Goal: Obtain resource: Obtain resource

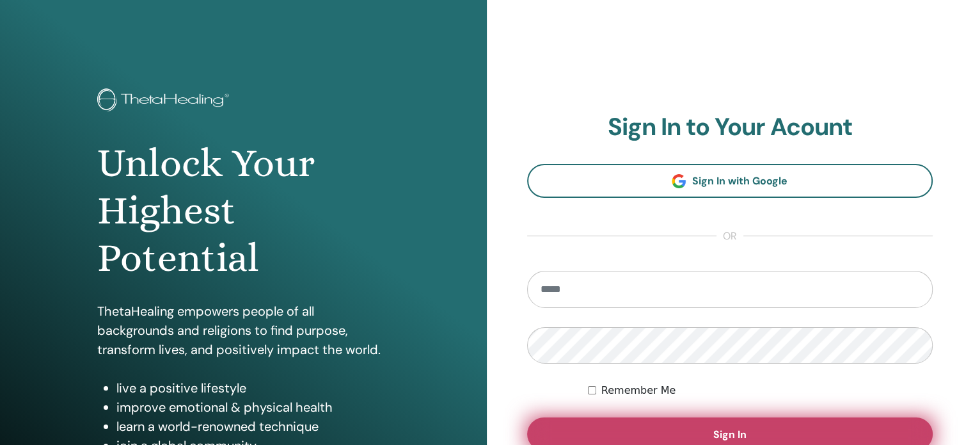
type input "**********"
click at [798, 426] on button "Sign In" at bounding box center [730, 433] width 406 height 33
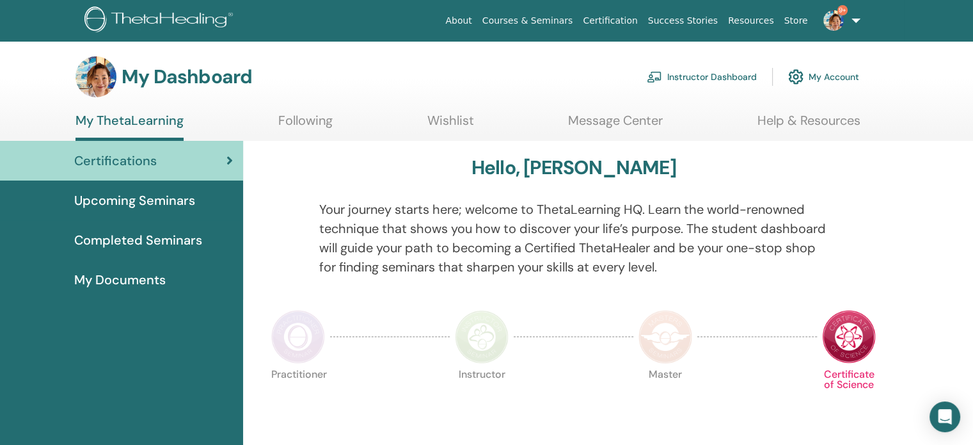
click at [730, 79] on link "Instructor Dashboard" at bounding box center [702, 77] width 110 height 28
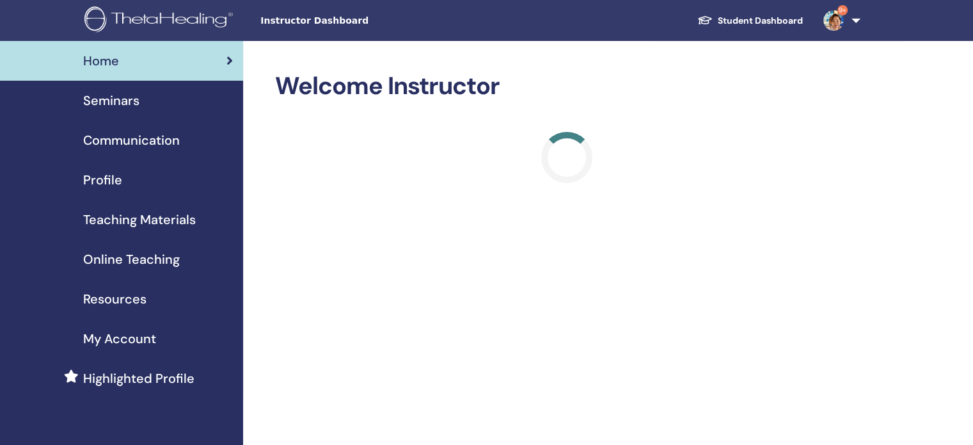
click at [122, 102] on span "Seminars" at bounding box center [111, 100] width 56 height 19
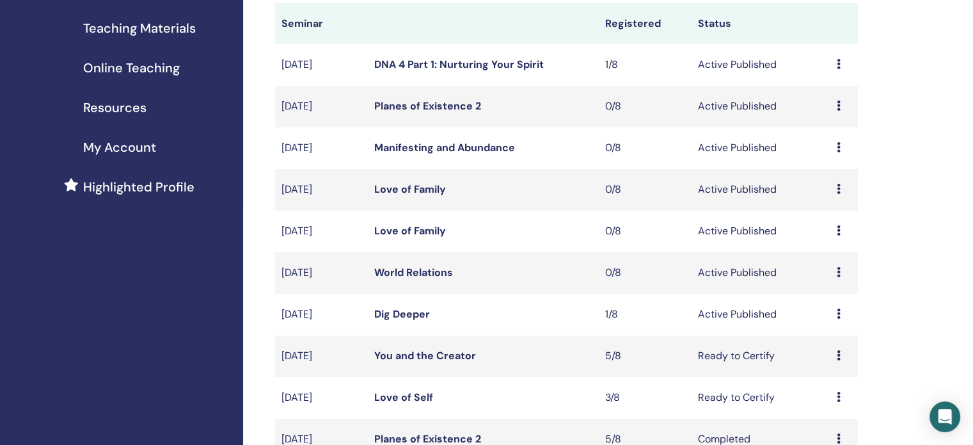
scroll to position [128, 0]
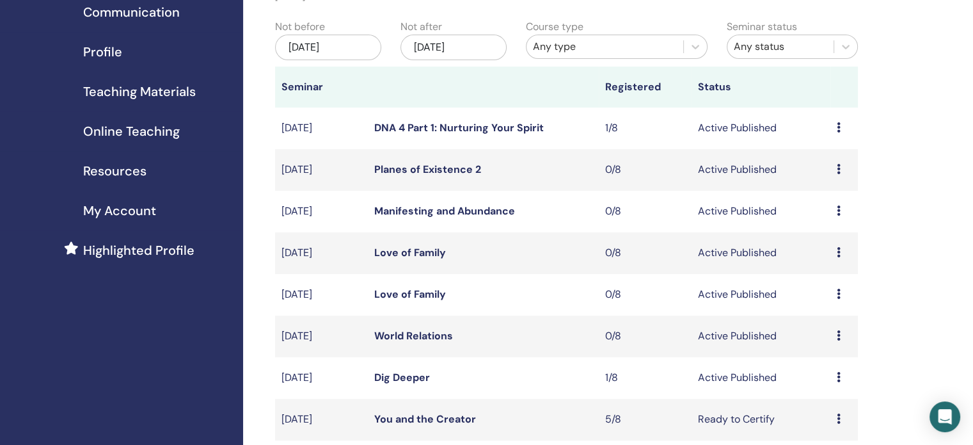
click at [118, 96] on span "Teaching Materials" at bounding box center [139, 91] width 113 height 19
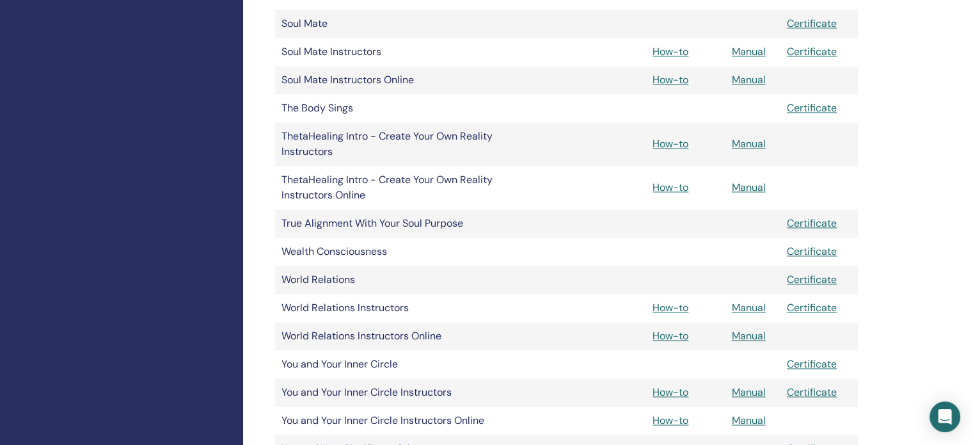
scroll to position [2047, 0]
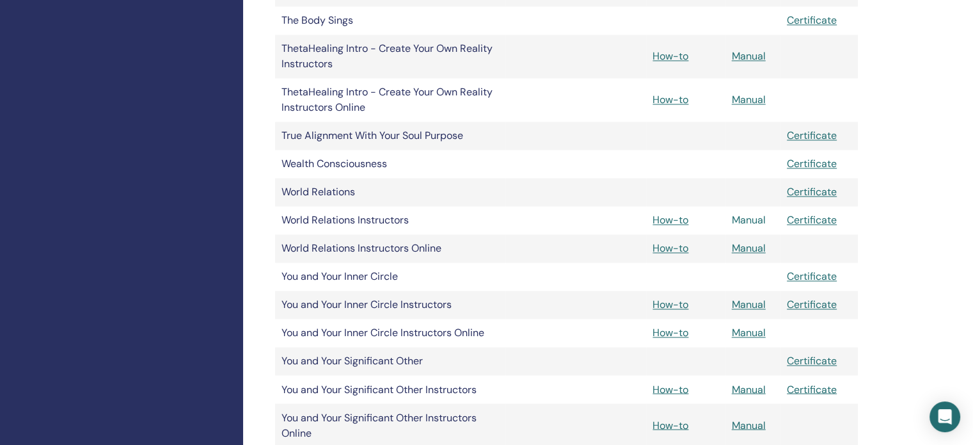
click at [747, 221] on link "Manual" at bounding box center [749, 219] width 34 height 13
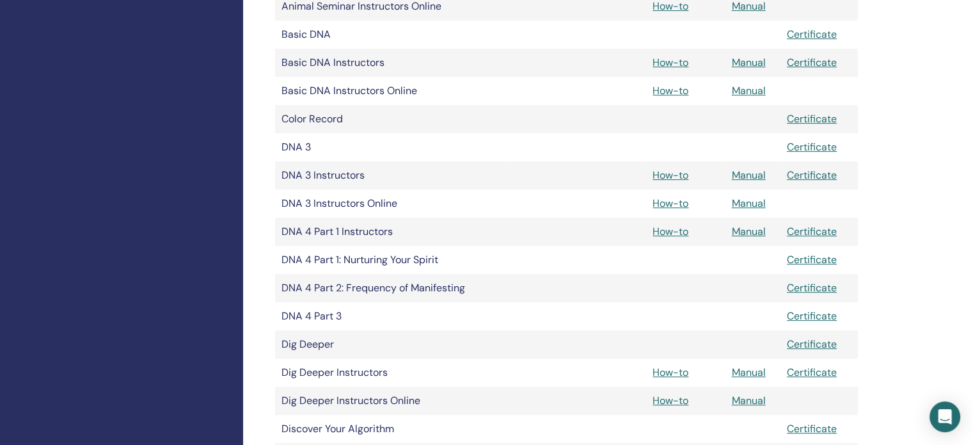
scroll to position [448, 0]
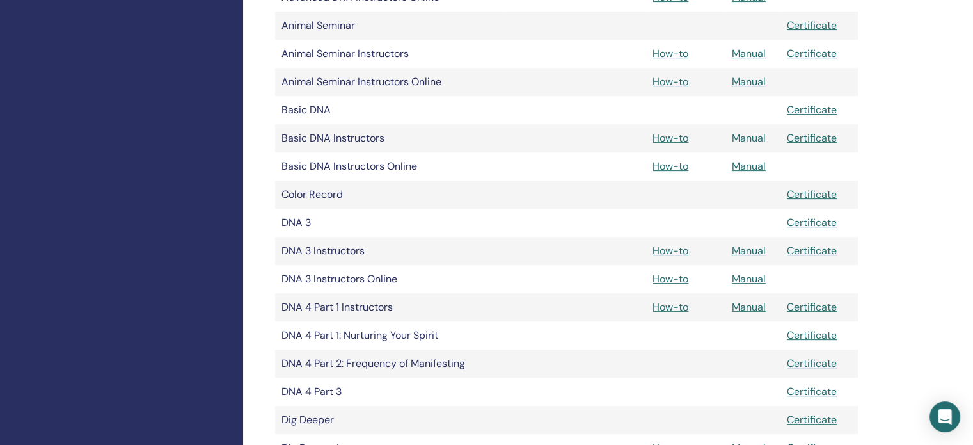
click at [745, 139] on link "Manual" at bounding box center [749, 137] width 34 height 13
